Goal: Information Seeking & Learning: Find specific fact

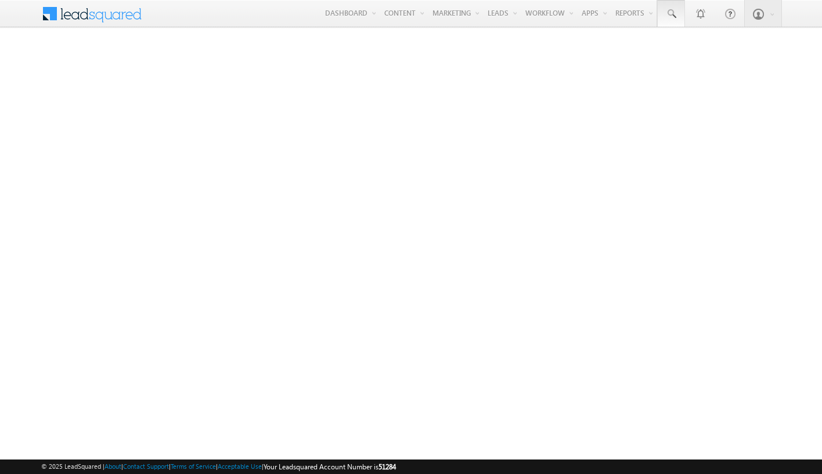
click at [671, 14] on span at bounding box center [671, 14] width 12 height 12
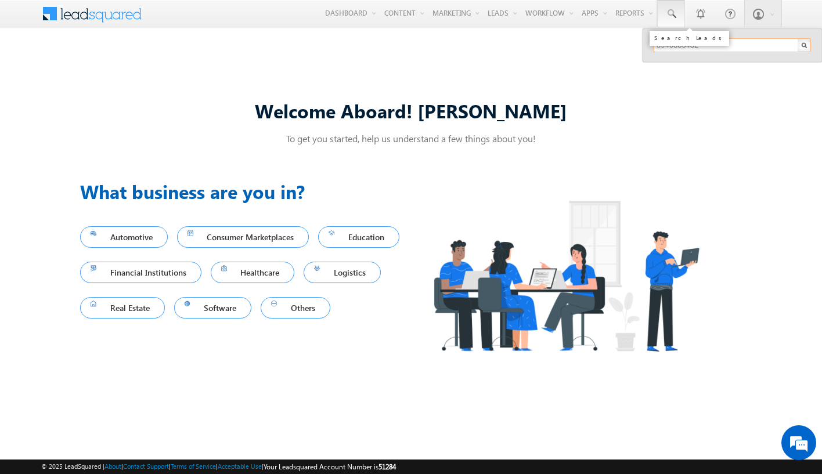
type input "8946885482"
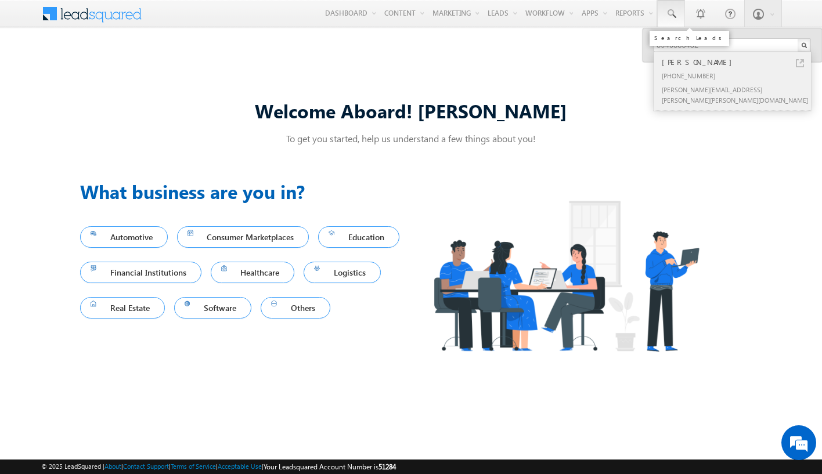
click at [737, 62] on div "[PERSON_NAME]" at bounding box center [738, 62] width 156 height 13
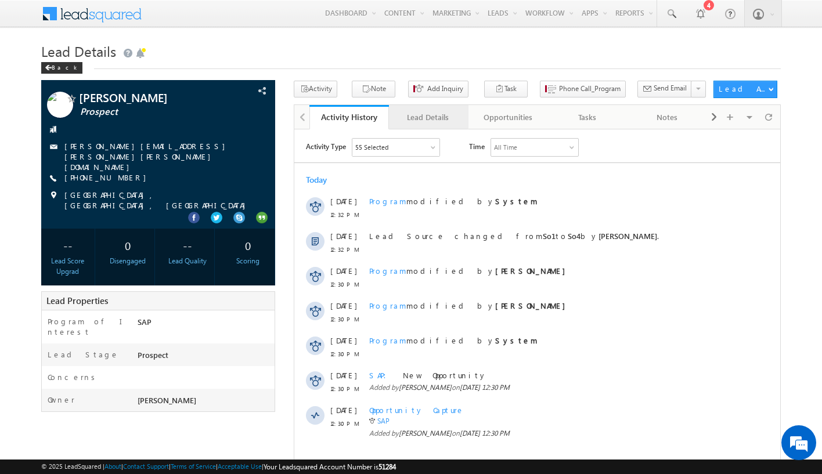
click at [428, 117] on div "Lead Details" at bounding box center [428, 117] width 60 height 14
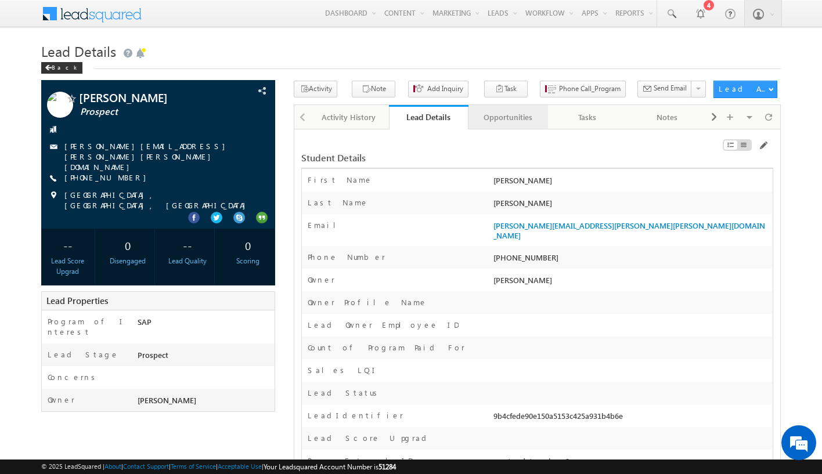
click at [507, 117] on div "Opportunities" at bounding box center [508, 117] width 60 height 14
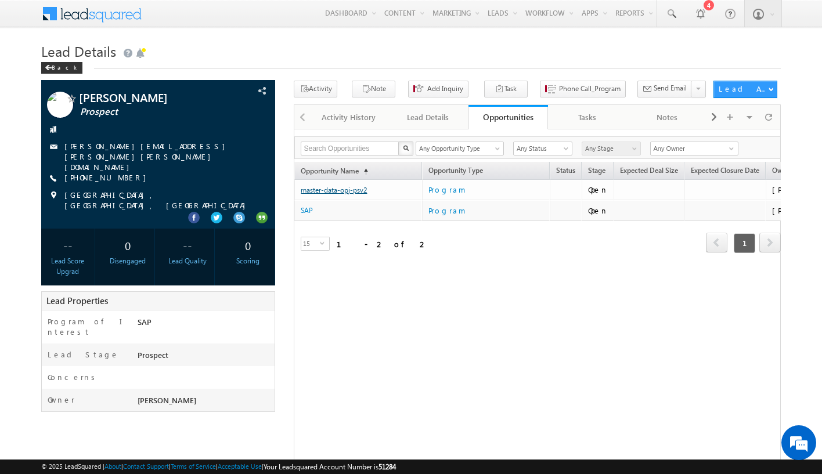
click at [334, 190] on link "master-data-opj-psv2" at bounding box center [334, 190] width 66 height 9
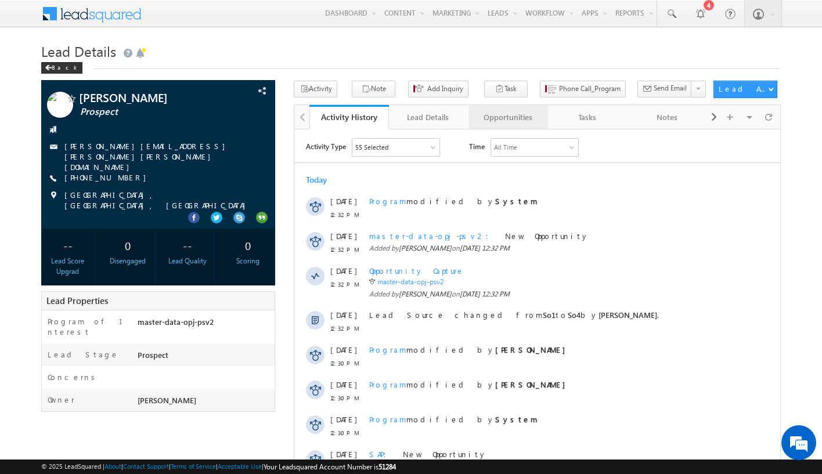
click at [507, 117] on div "Opportunities" at bounding box center [508, 117] width 60 height 14
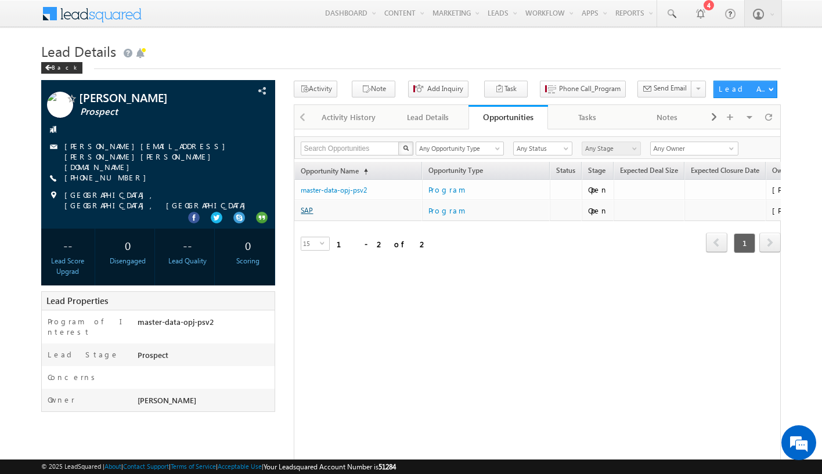
click at [307, 211] on link "SAP" at bounding box center [307, 210] width 12 height 9
